Goal: Task Accomplishment & Management: Use online tool/utility

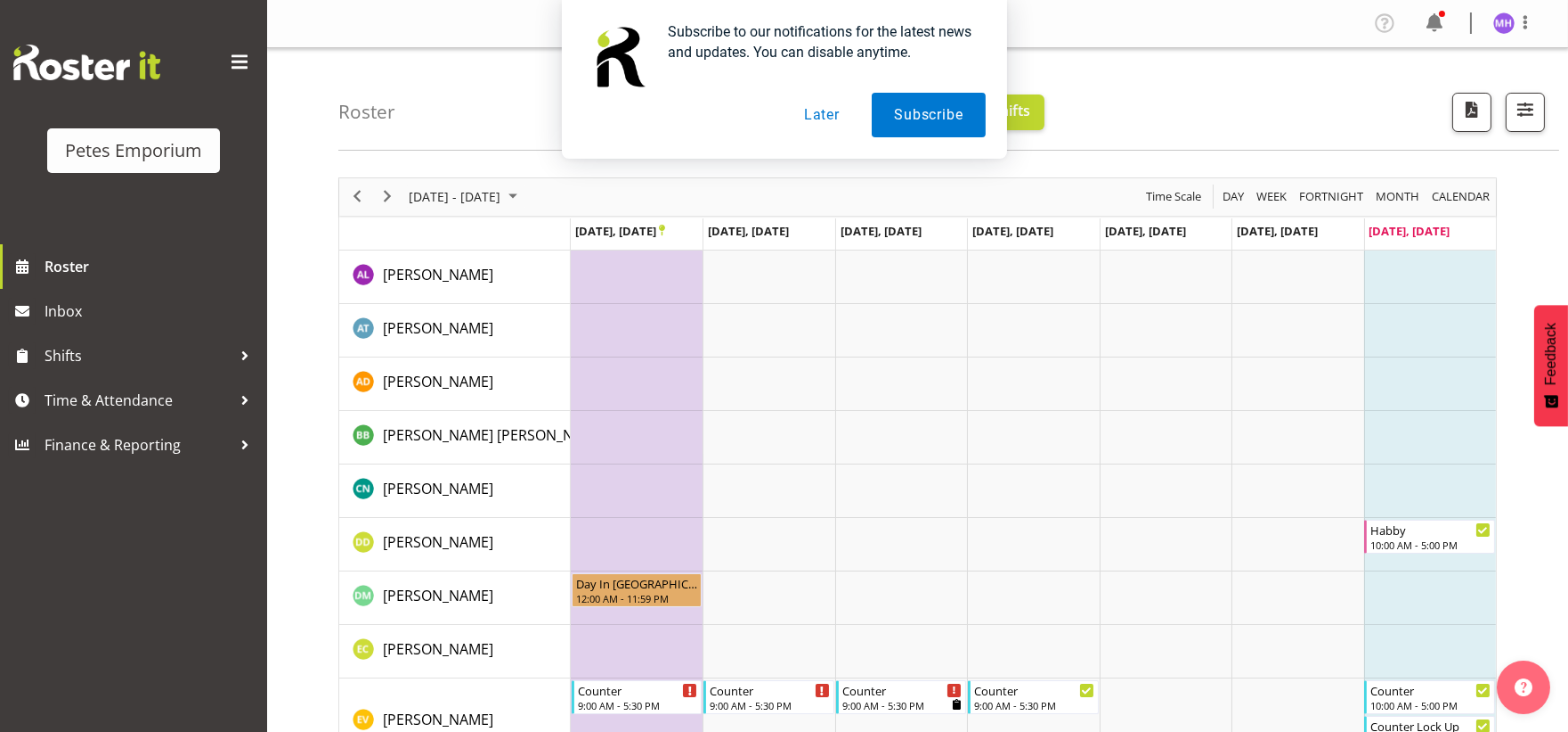
click at [826, 131] on button "Later" at bounding box center [822, 115] width 80 height 45
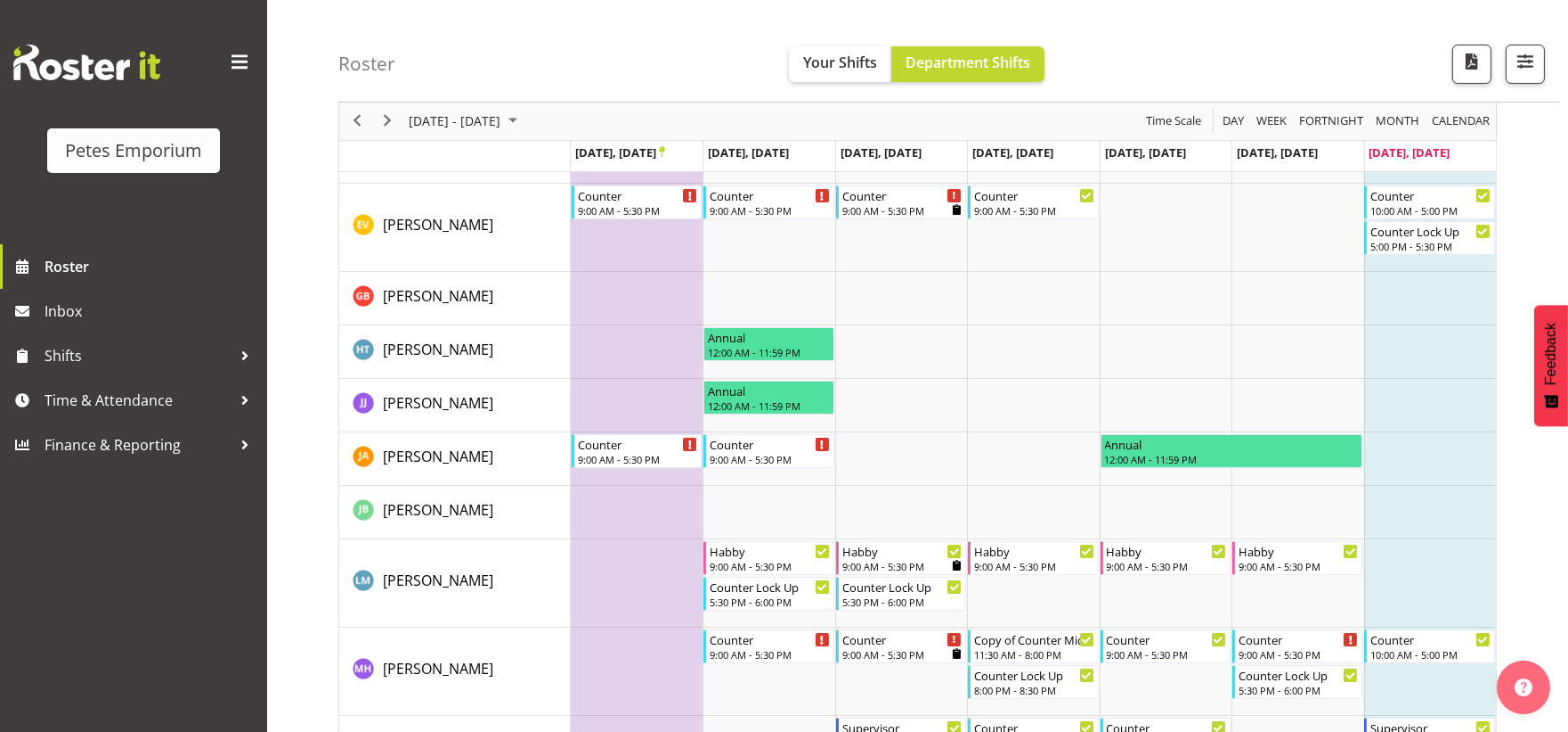
scroll to position [593, 0]
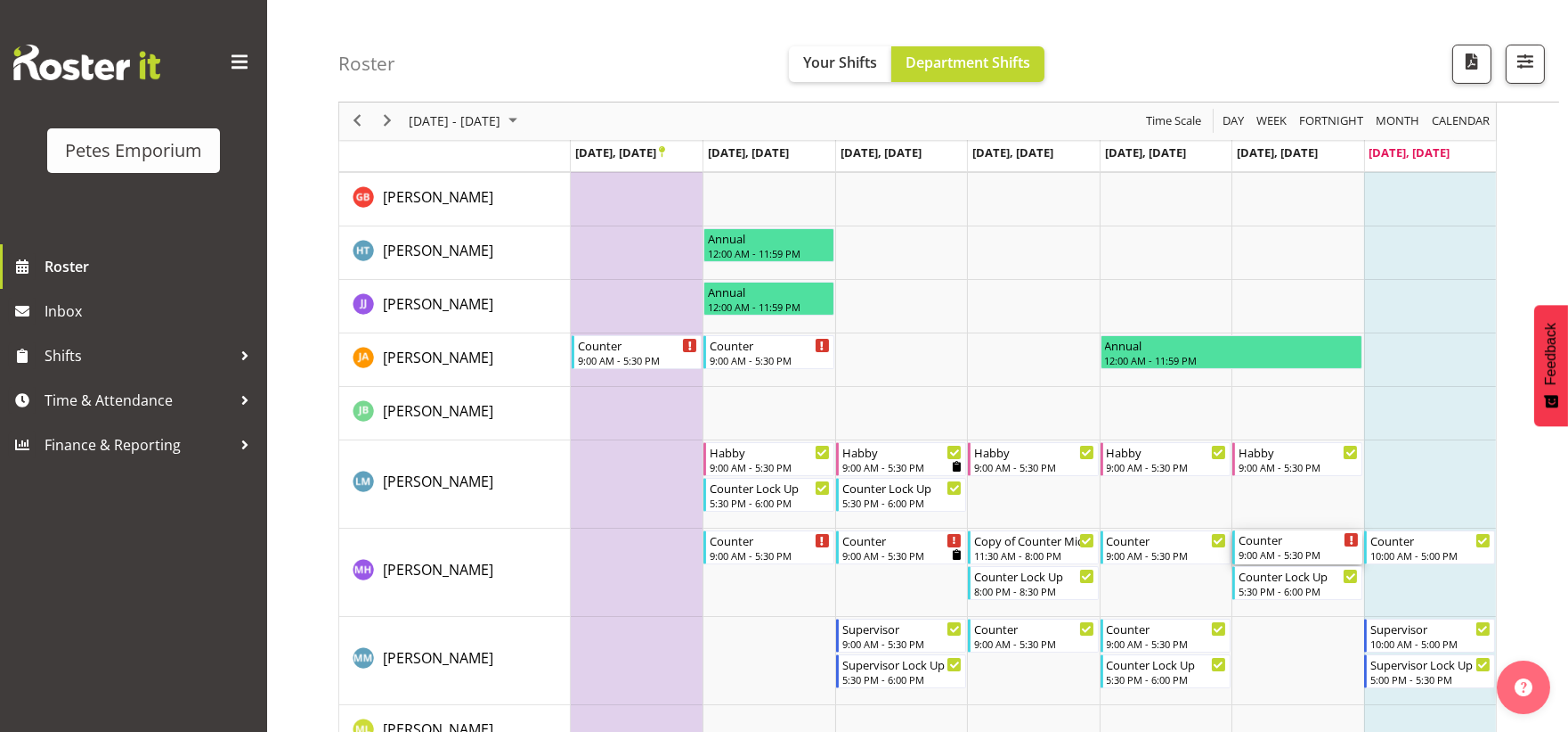
click at [1264, 548] on div "9:00 AM - 5:30 PM" at bounding box center [1299, 554] width 120 height 15
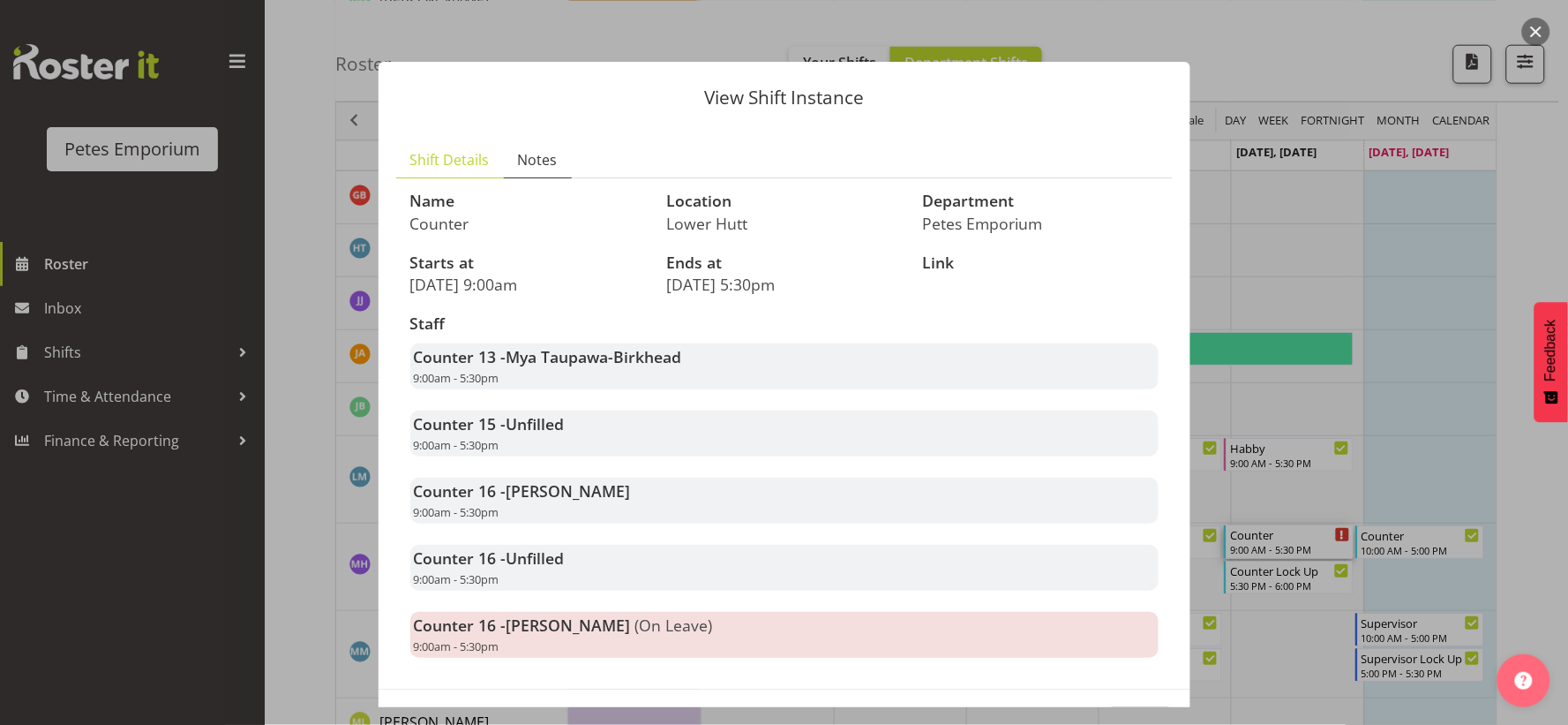
click at [560, 163] on link "Notes" at bounding box center [537, 160] width 68 height 36
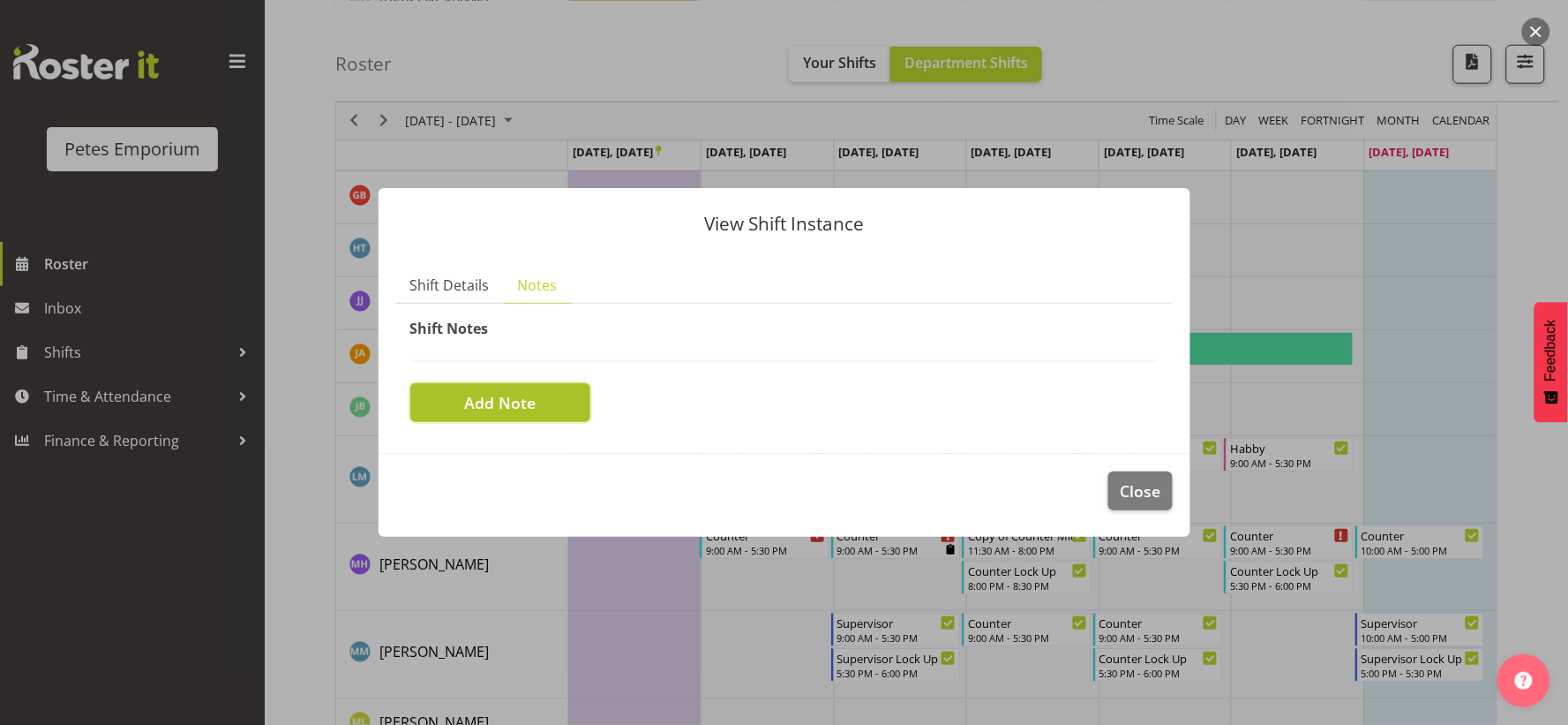
click at [530, 398] on span "Add Note" at bounding box center [500, 401] width 71 height 23
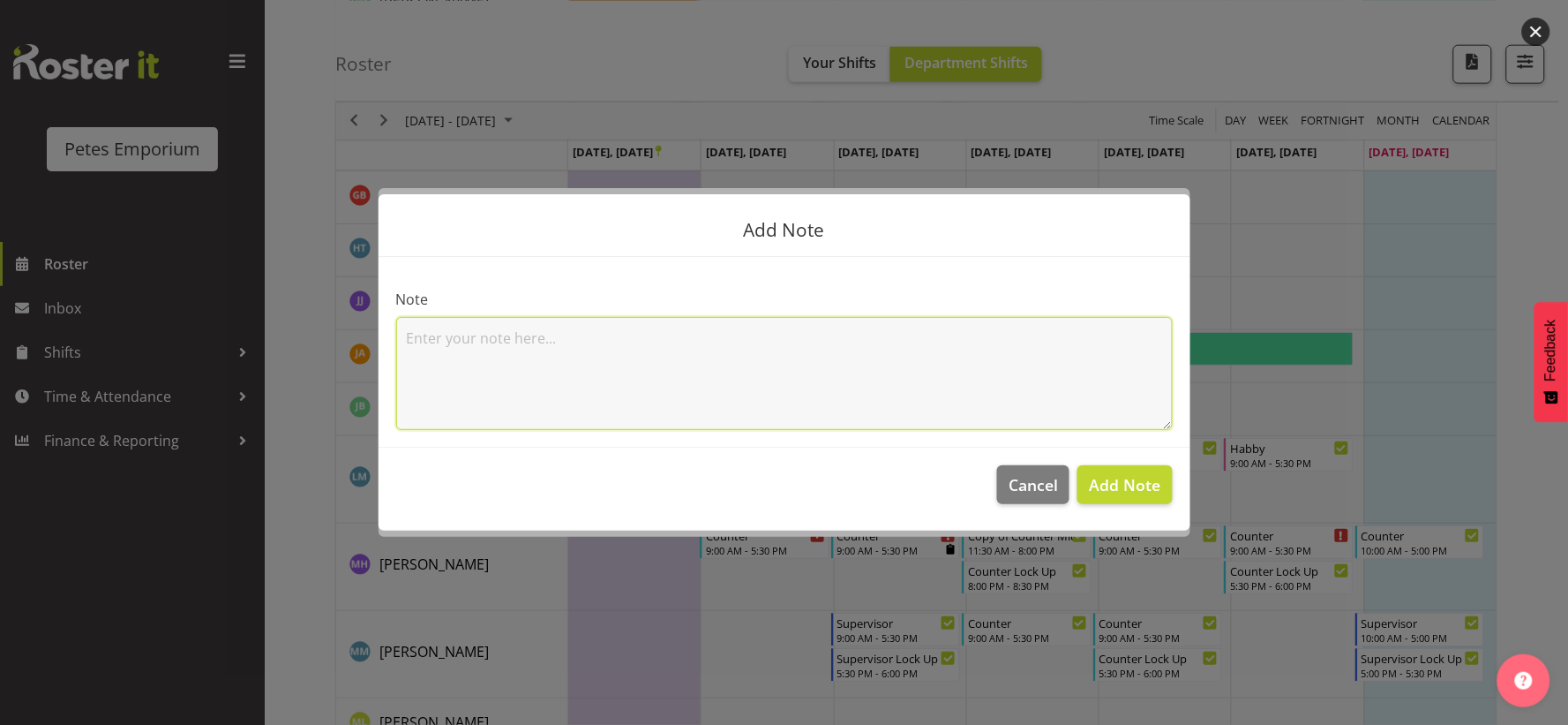
click at [542, 394] on textarea at bounding box center [784, 372] width 776 height 113
type textarea "Had a slightly longer lunch break in order to go to a rental viewing :) - [PERS…"
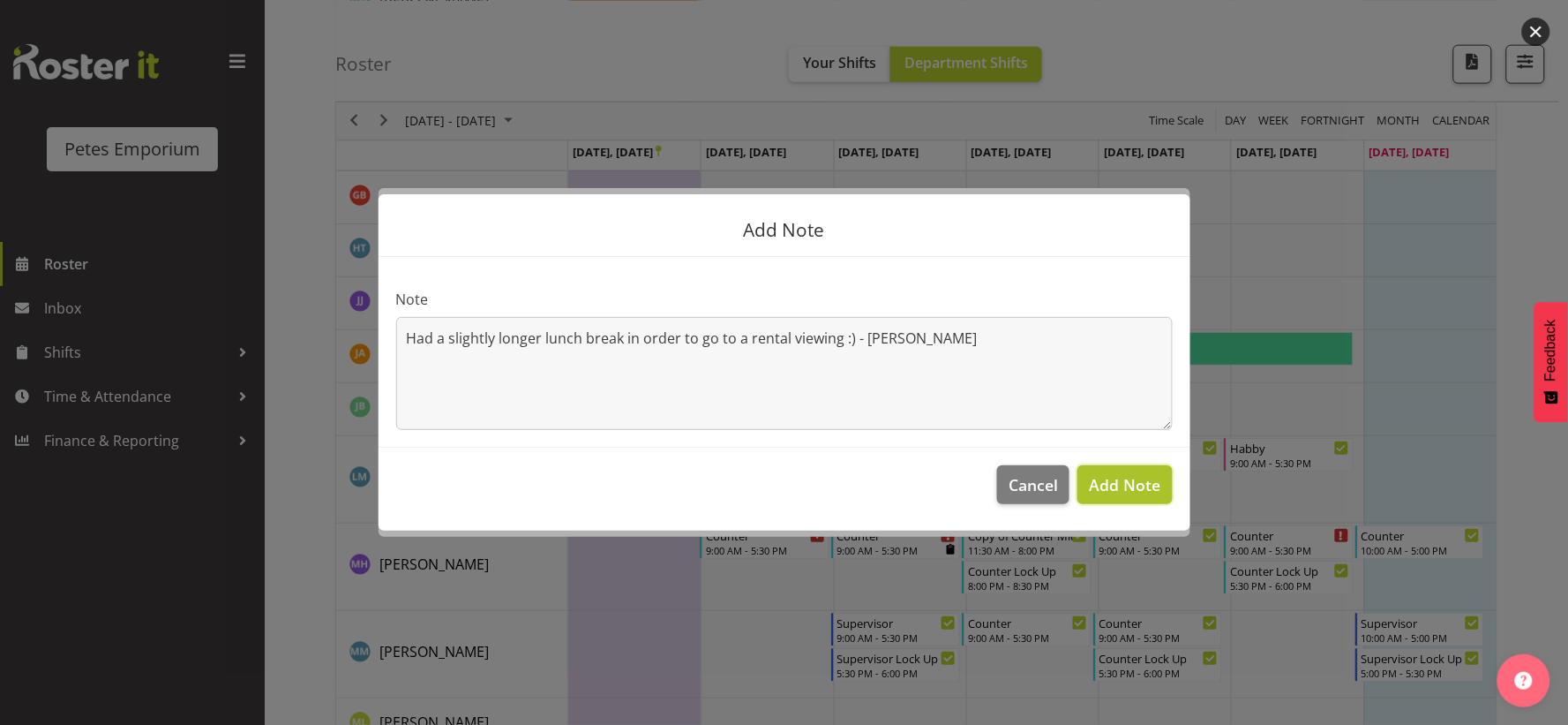
click at [1131, 474] on span "Add Note" at bounding box center [1124, 484] width 71 height 21
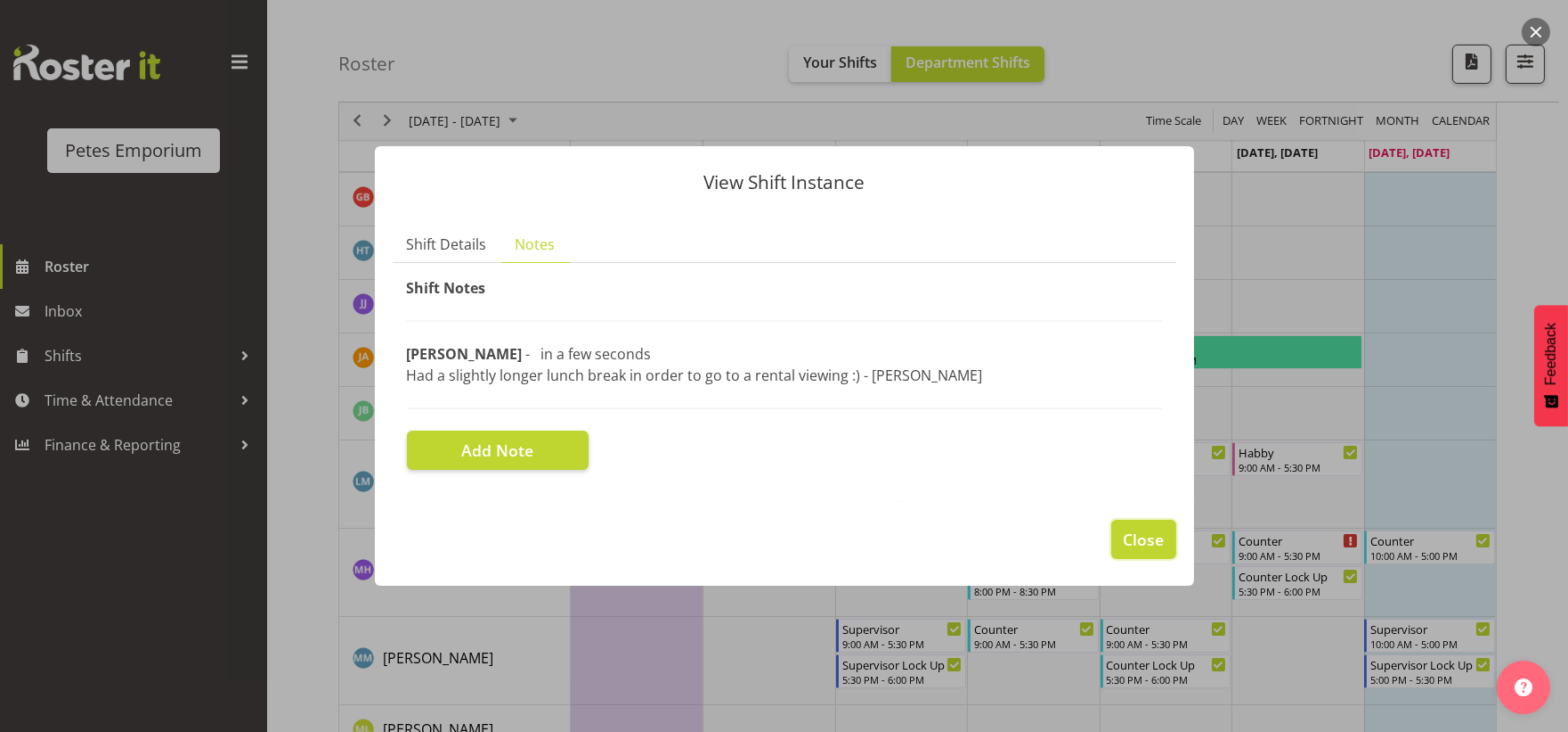
click at [1151, 532] on span "Close" at bounding box center [1143, 539] width 41 height 23
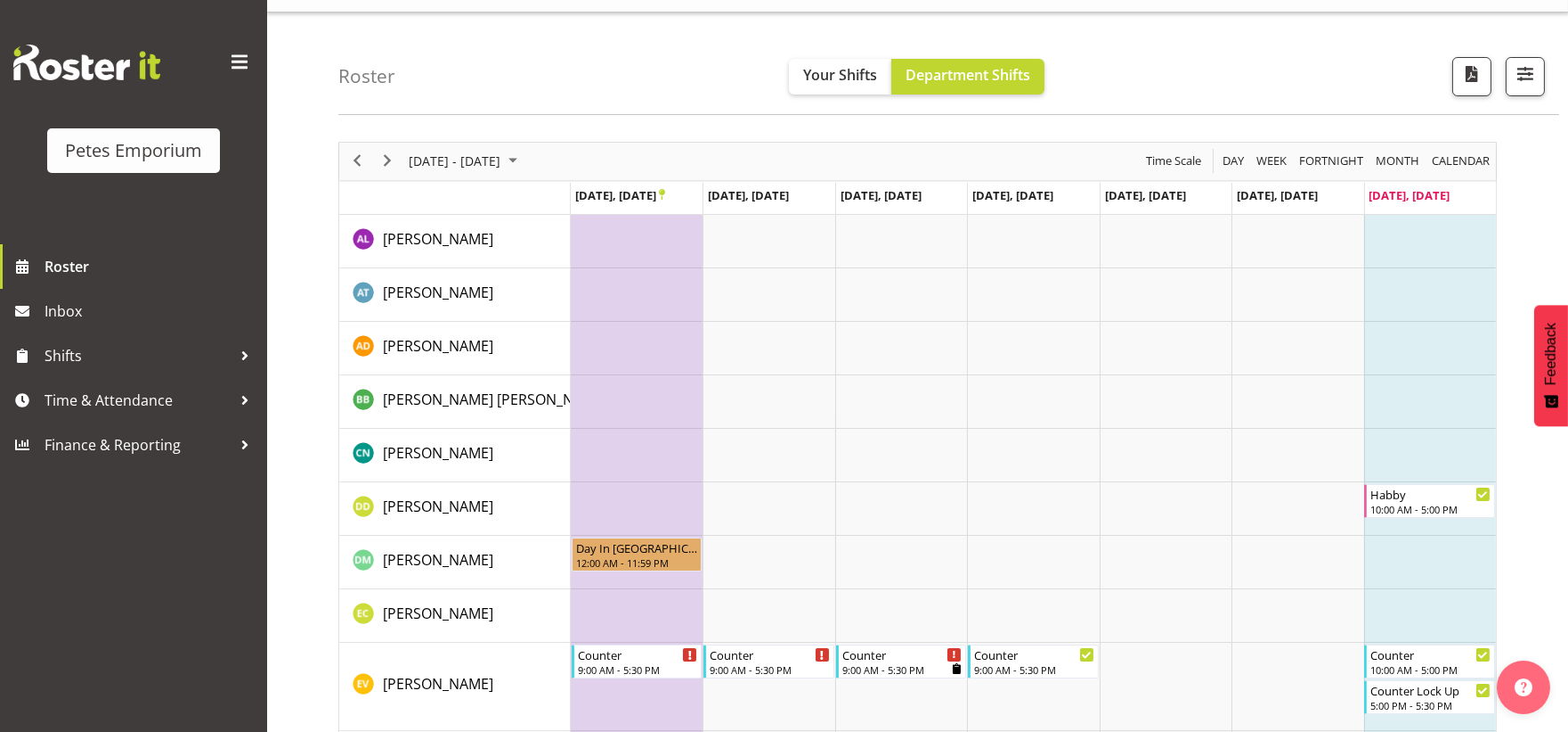
scroll to position [0, 0]
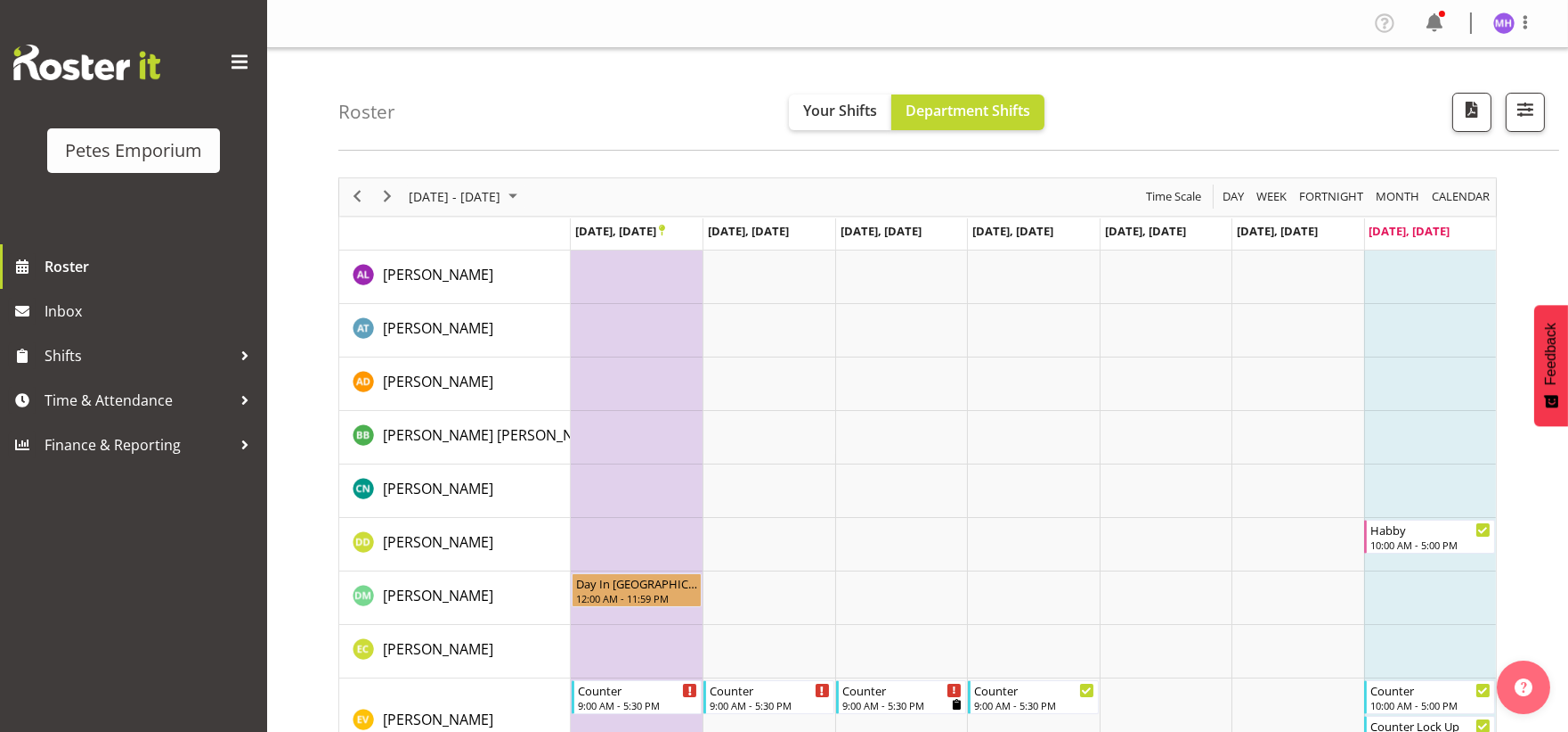
click at [1542, 29] on div "Profile Log Out" at bounding box center [1521, 23] width 57 height 23
click at [1528, 22] on span at bounding box center [1525, 22] width 21 height 21
click at [1444, 82] on link "Log Out" at bounding box center [1450, 93] width 171 height 32
